Goal: Transaction & Acquisition: Book appointment/travel/reservation

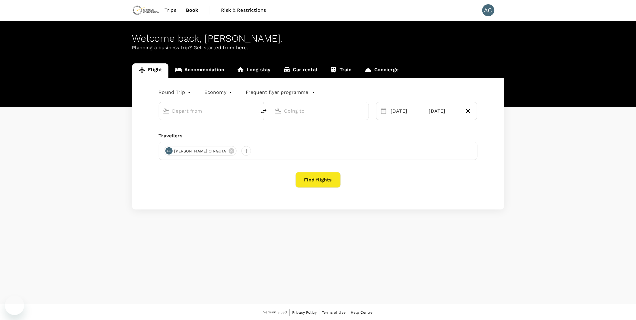
type input "Lubumbashi, [GEOGRAPHIC_DATA] (any)"
type input "Entebbe Intl (EBB)"
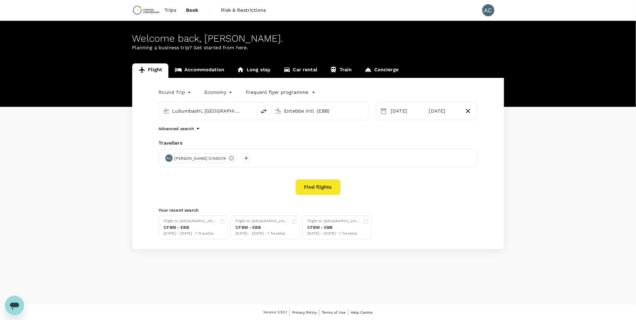
click at [315, 192] on button "Find flights" at bounding box center [318, 187] width 45 height 16
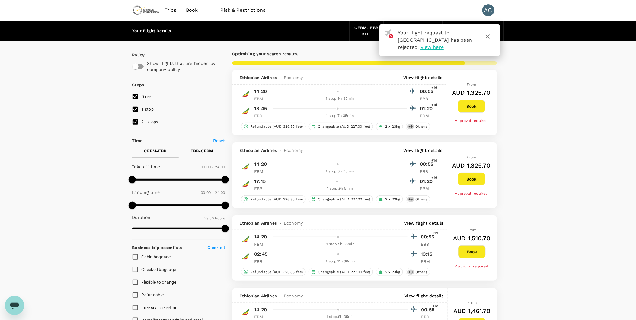
click at [444, 48] on span "View here" at bounding box center [432, 47] width 23 height 6
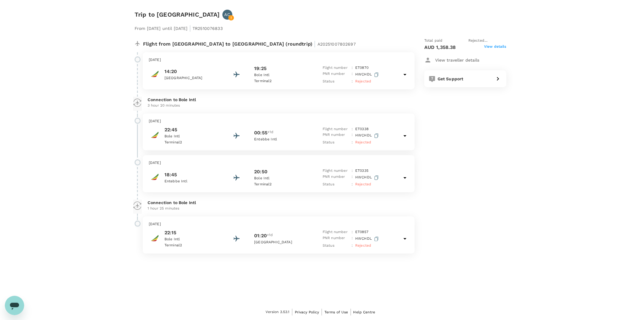
click at [487, 46] on span "View details" at bounding box center [495, 47] width 22 height 7
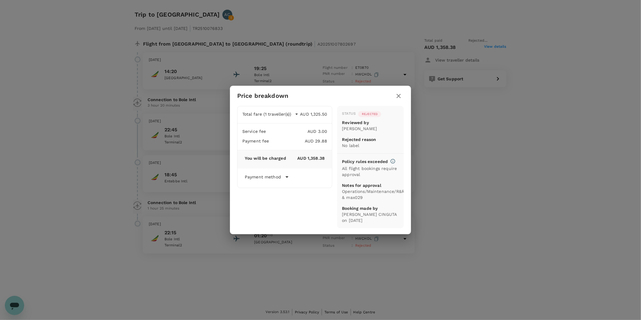
click at [397, 98] on icon "button" at bounding box center [398, 95] width 7 height 7
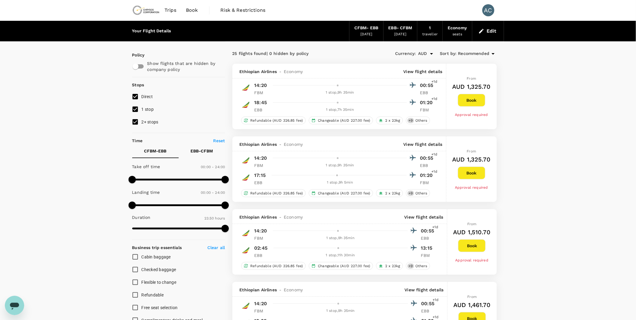
click at [432, 54] on icon "Open" at bounding box center [431, 54] width 3 height 2
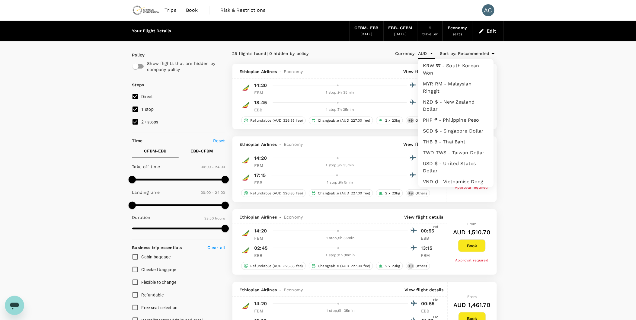
scroll to position [174, 0]
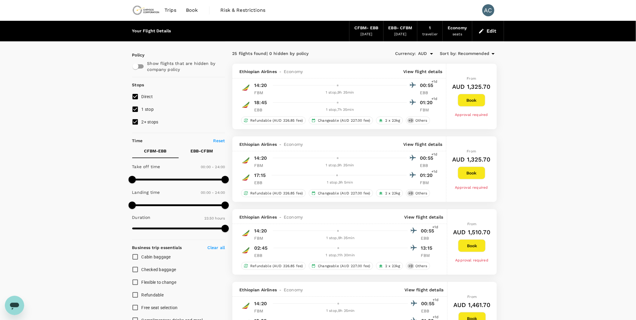
click at [432, 56] on icon "Open" at bounding box center [431, 53] width 7 height 7
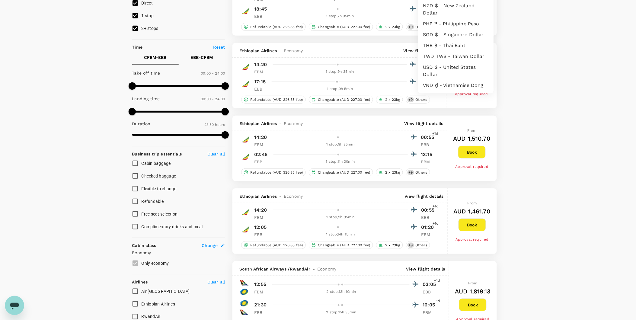
scroll to position [134, 0]
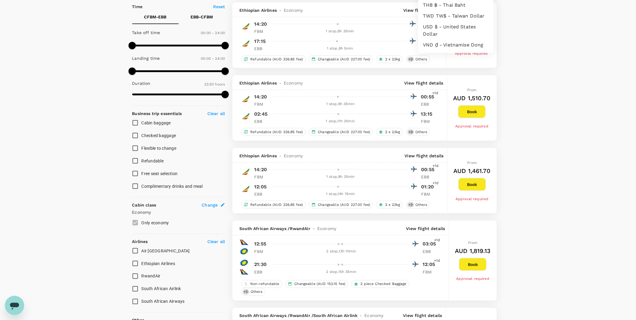
click at [435, 22] on li "USD $ - United States Dollar" at bounding box center [455, 31] width 75 height 18
type input "USD"
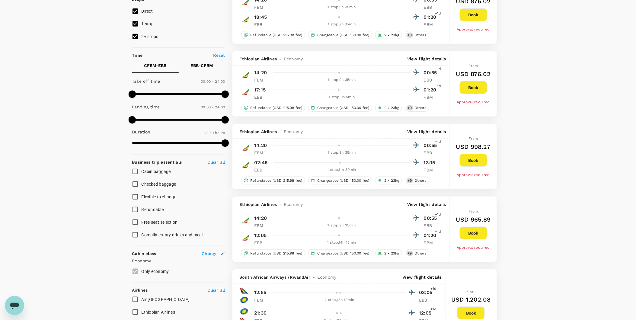
scroll to position [34, 0]
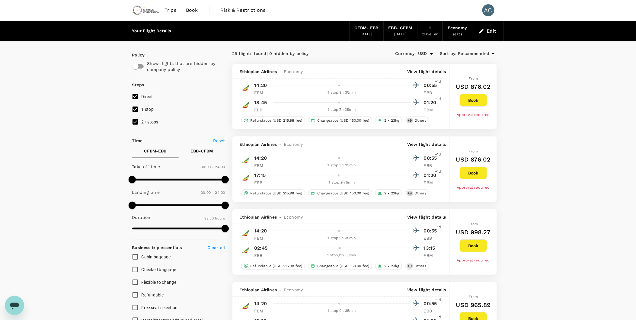
click at [490, 54] on icon at bounding box center [493, 53] width 7 height 7
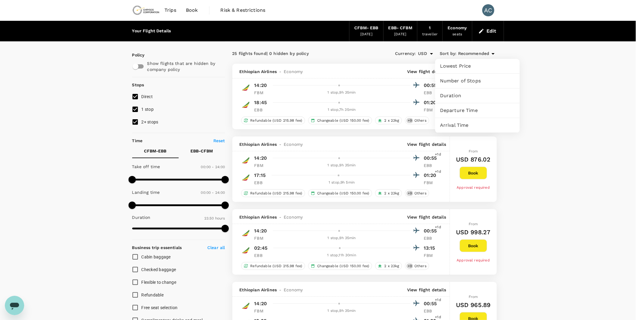
click at [483, 68] on span "Lowest Price" at bounding box center [477, 65] width 75 height 7
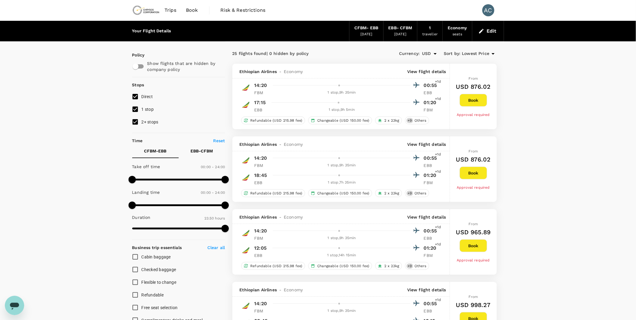
click at [477, 175] on button "Book" at bounding box center [473, 173] width 27 height 13
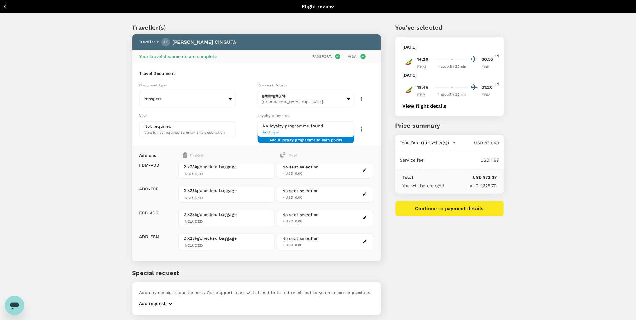
scroll to position [17, 0]
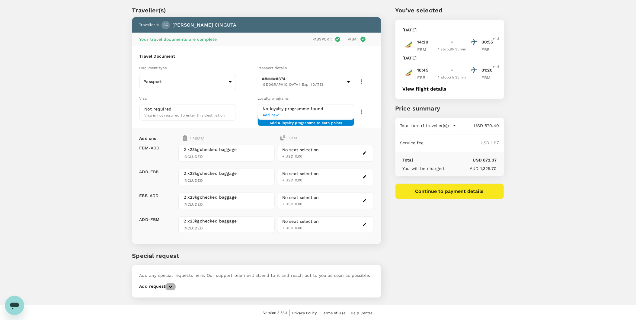
click at [172, 286] on icon "button" at bounding box center [170, 286] width 7 height 7
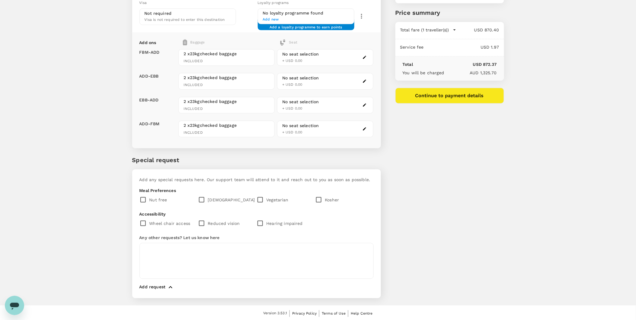
scroll to position [114, 0]
click at [169, 286] on icon "button" at bounding box center [171, 287] width 4 height 2
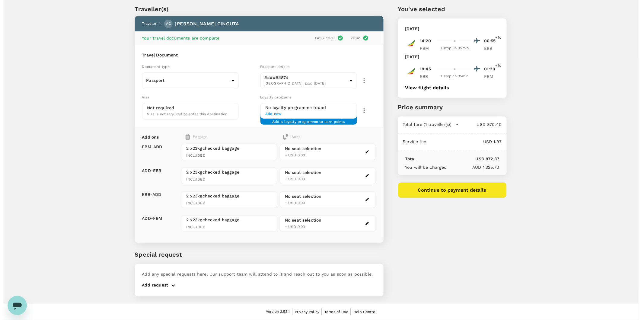
scroll to position [17, 0]
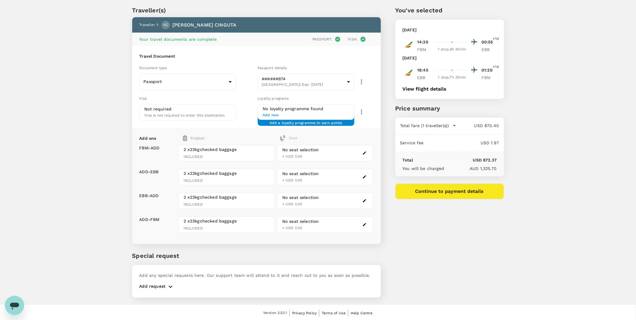
click at [275, 114] on span "Add new" at bounding box center [306, 115] width 86 height 6
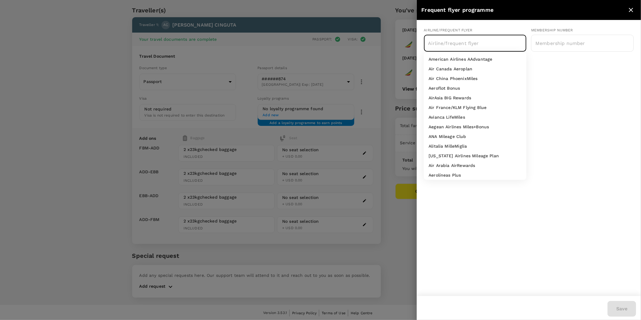
click at [479, 43] on input "text" at bounding box center [471, 42] width 88 height 11
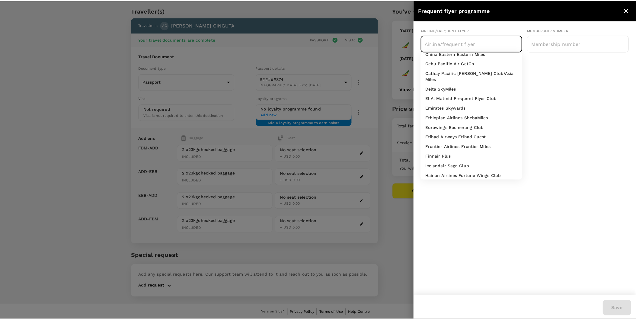
scroll to position [201, 0]
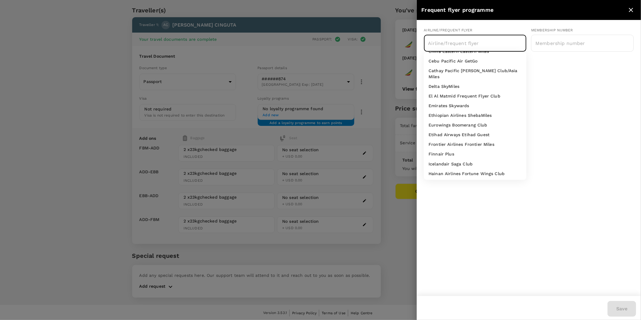
click at [463, 114] on p "Ethiopian Airlines ShebaMiles" at bounding box center [460, 115] width 63 height 6
type input "Ethiopian Airlines ShebaMiles"
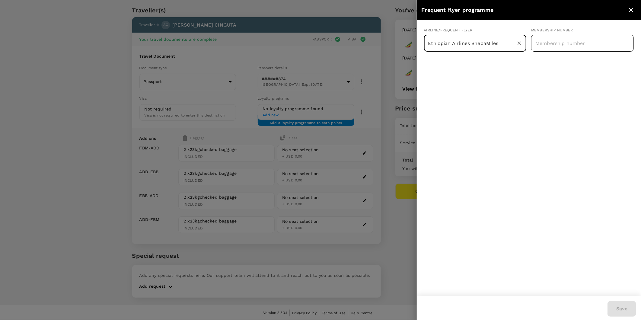
click at [561, 41] on input "text" at bounding box center [582, 43] width 103 height 15
click at [587, 42] on input "text" at bounding box center [582, 43] width 103 height 15
click at [586, 41] on input "text" at bounding box center [582, 43] width 103 height 15
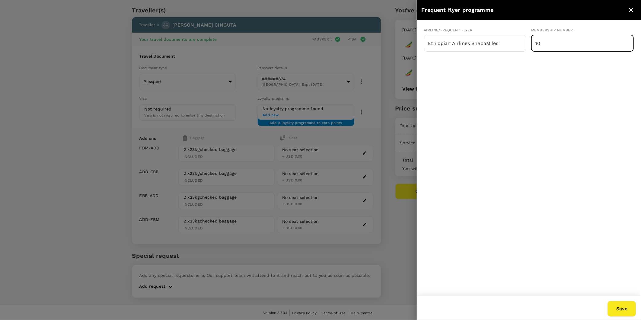
type input "1"
type input "e"
type input "ET 10112136705"
click at [559, 94] on div "Airline/Frequent Flyer Ethiopian Airlines ShebaMiles ​ Membership number ET 101…" at bounding box center [529, 158] width 224 height 276
click at [623, 315] on button "Save" at bounding box center [622, 309] width 29 height 16
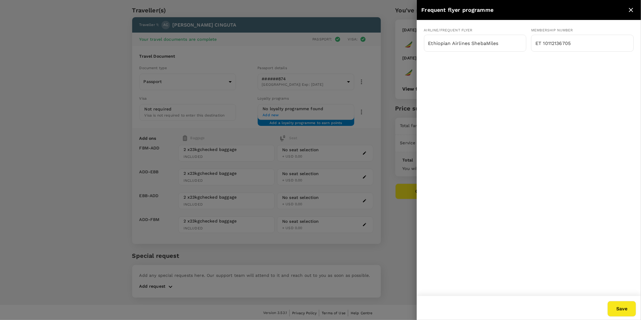
click at [623, 315] on div "Save" at bounding box center [618, 305] width 36 height 23
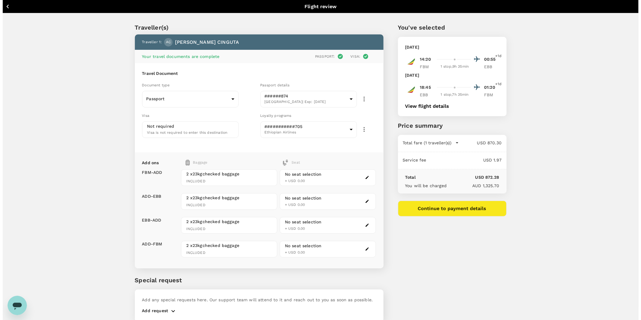
scroll to position [25, 0]
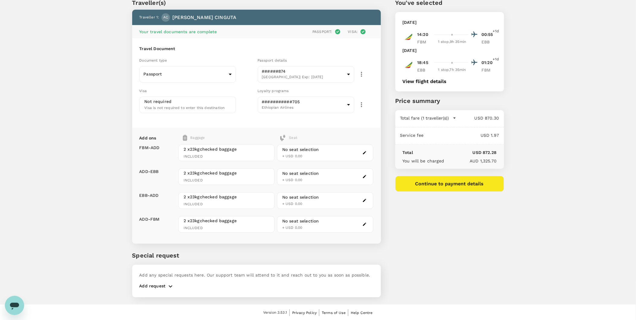
click at [453, 187] on button "Continue to payment details" at bounding box center [449, 184] width 109 height 16
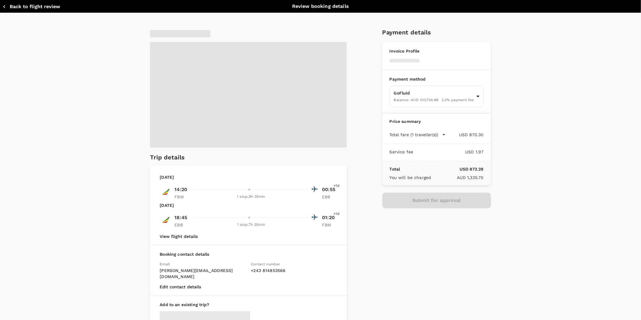
type input "9c4289b1-14a3-4119-8736-521306e5ca8f"
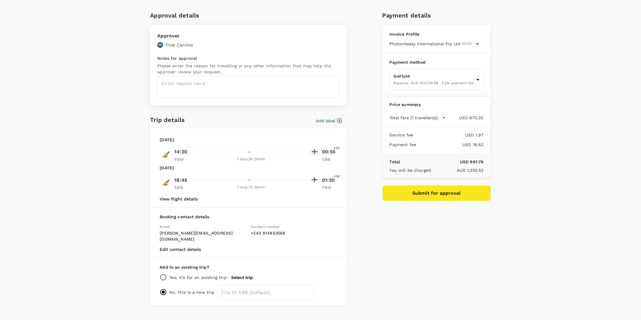
scroll to position [24, 0]
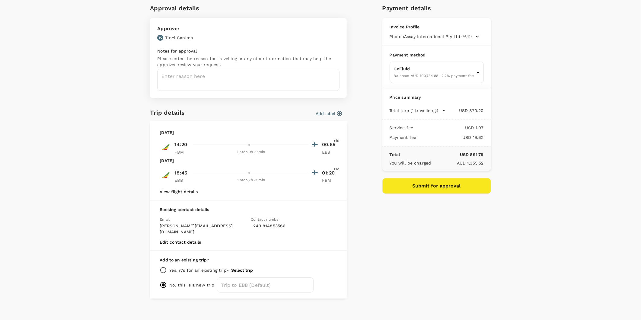
click at [337, 113] on icon "button" at bounding box center [339, 113] width 5 height 5
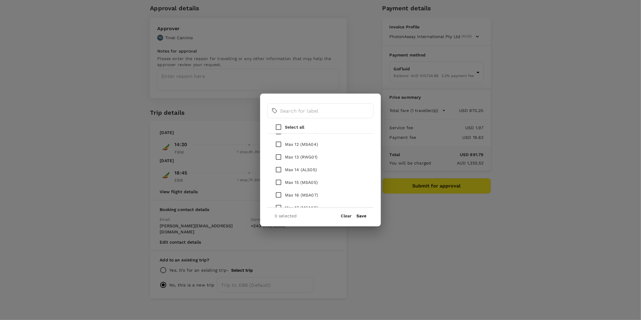
scroll to position [235, 0]
click at [277, 161] on input "checkbox" at bounding box center [278, 161] width 13 height 13
checkbox input "true"
click at [278, 192] on input "checkbox" at bounding box center [278, 192] width 13 height 13
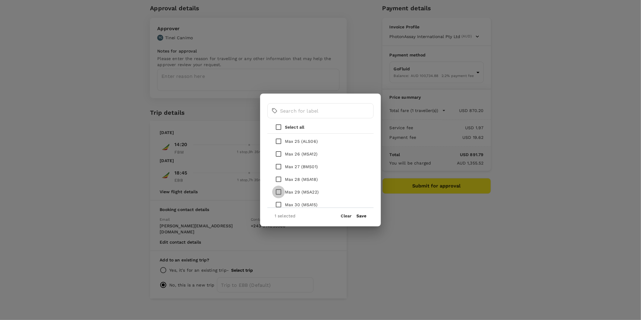
checkbox input "true"
click at [361, 216] on button "Save" at bounding box center [362, 215] width 10 height 5
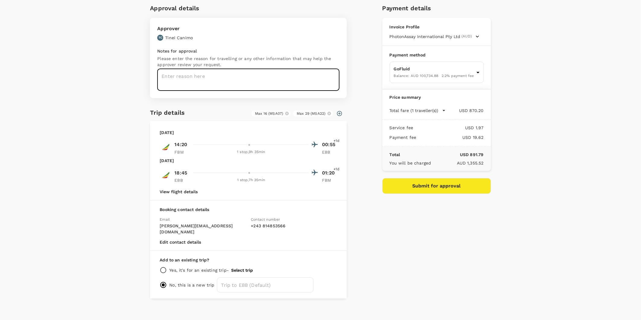
click at [203, 82] on textarea at bounding box center [248, 80] width 182 height 22
paste textarea "Operations/Maintenance/R&R/Max016 & max029"
click at [301, 80] on textarea "Operations/Maintenance/R&R/Max016 & Max029" at bounding box center [248, 80] width 182 height 22
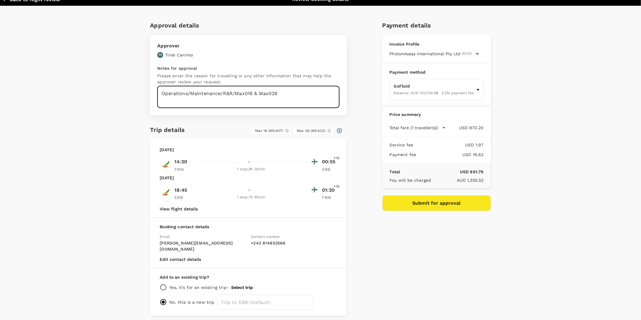
scroll to position [0, 0]
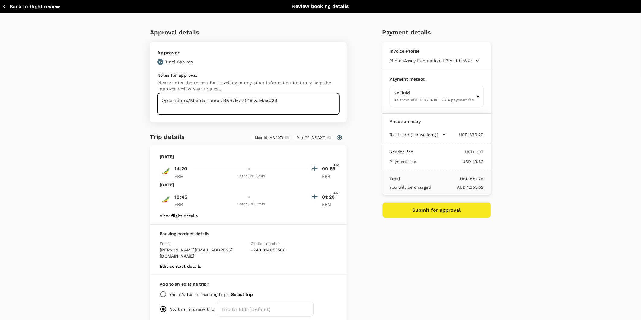
type textarea "Operations/Maintenance/R&R/Max016 & Max029"
click at [475, 62] on icon "button" at bounding box center [478, 61] width 6 height 6
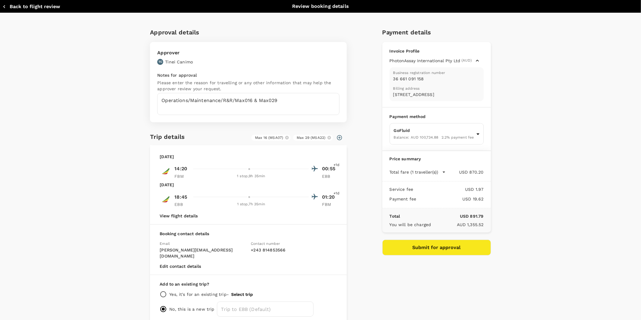
click at [475, 62] on icon "button" at bounding box center [478, 61] width 6 height 6
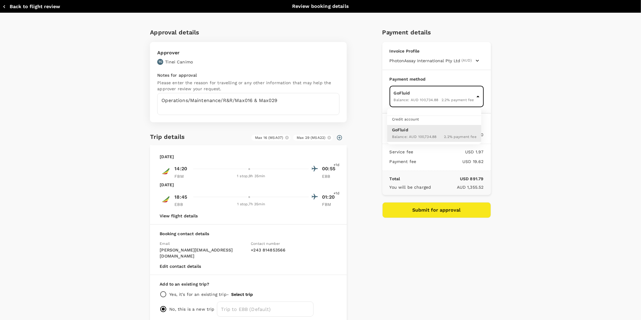
click at [475, 98] on body "Back to flight results Flight review Traveller(s) Traveller 1 : AC [PERSON_NAME…" at bounding box center [320, 148] width 641 height 346
click at [504, 100] on div at bounding box center [320, 160] width 641 height 320
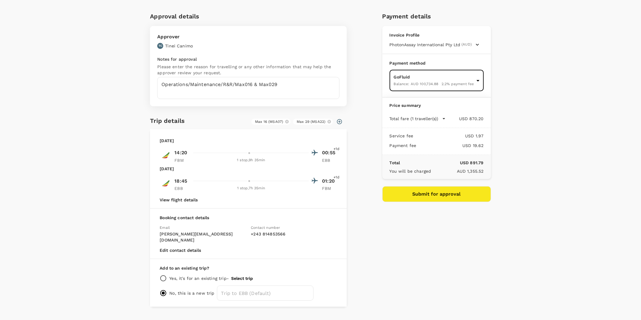
scroll to position [24, 0]
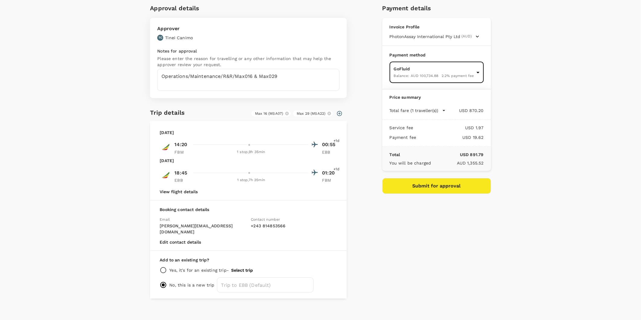
click at [439, 188] on button "Submit for approval" at bounding box center [437, 186] width 109 height 16
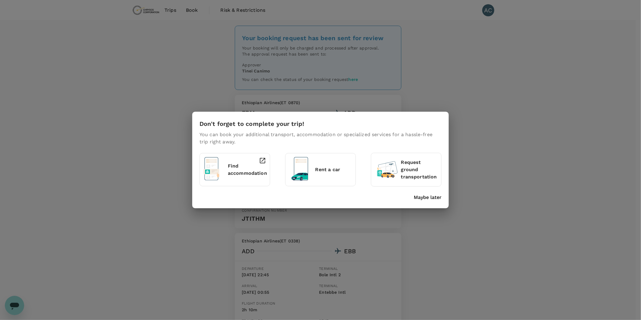
click at [422, 195] on p "Maybe later" at bounding box center [428, 197] width 28 height 7
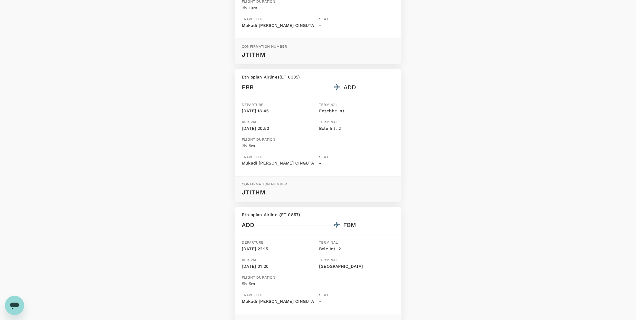
scroll to position [378, 0]
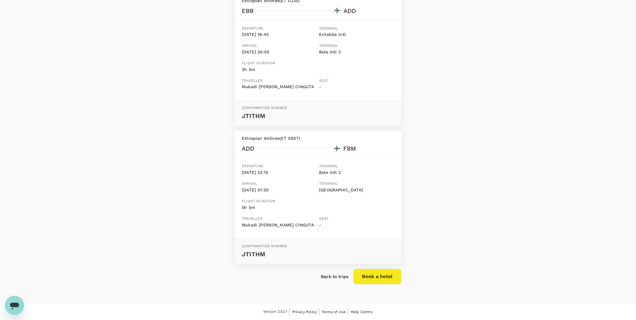
click at [336, 276] on p "Back to trips" at bounding box center [334, 277] width 27 height 6
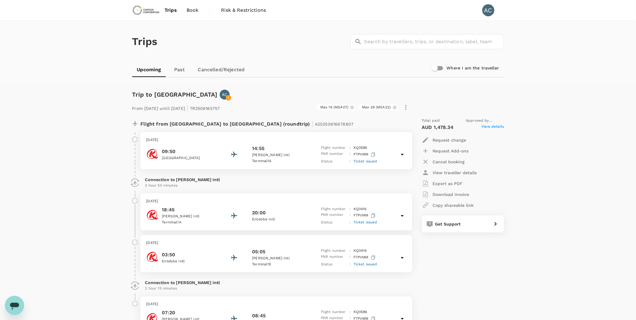
click at [148, 11] on img at bounding box center [146, 10] width 28 height 13
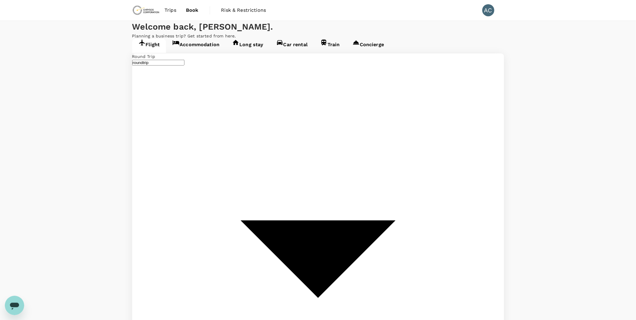
type input "Lubumbashi, Democratic Republic of the Congo (any)"
type input "Entebbe Intl (EBB)"
type input "Lubumbashi, Democratic Republic of the Congo (any)"
type input "Entebbe Intl (EBB)"
